Goal: Task Accomplishment & Management: Use online tool/utility

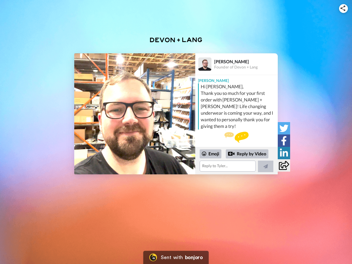
click at [343, 8] on img at bounding box center [342, 7] width 5 height 5
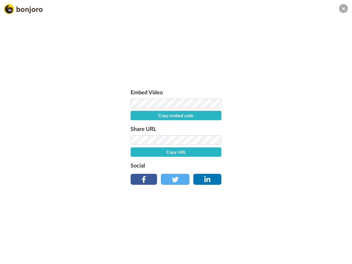
click at [135, 114] on button "Copy embed code" at bounding box center [176, 115] width 91 height 9
click at [236, 161] on div "Embed Video Embed code copied! Share URL Copy URL Social" at bounding box center [176, 162] width 352 height 264
click at [211, 154] on button "Copy URL" at bounding box center [176, 151] width 91 height 9
click at [247, 154] on div "Embed Video Embed code copied! Share URL URL copied! Social" at bounding box center [176, 162] width 352 height 264
click at [266, 166] on div "Embed Video Embed code copied! Share URL URL copied! Social" at bounding box center [176, 162] width 352 height 264
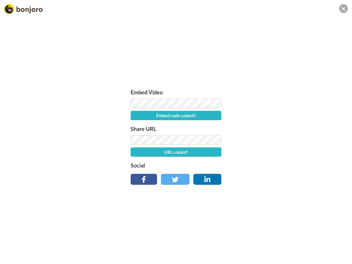
click at [284, 128] on div "Embed Video Embed code copied! Share URL URL copied! Social" at bounding box center [176, 162] width 352 height 264
click at [284, 140] on div "Embed Video Embed code copied! Share URL URL copied! Social" at bounding box center [176, 162] width 352 height 264
click at [284, 153] on div "Embed Video Embed code copied! Share URL URL copied! Social" at bounding box center [176, 162] width 352 height 264
click at [284, 165] on div "Embed Video Embed code copied! Share URL URL copied! Social" at bounding box center [176, 162] width 352 height 264
